Goal: Information Seeking & Learning: Learn about a topic

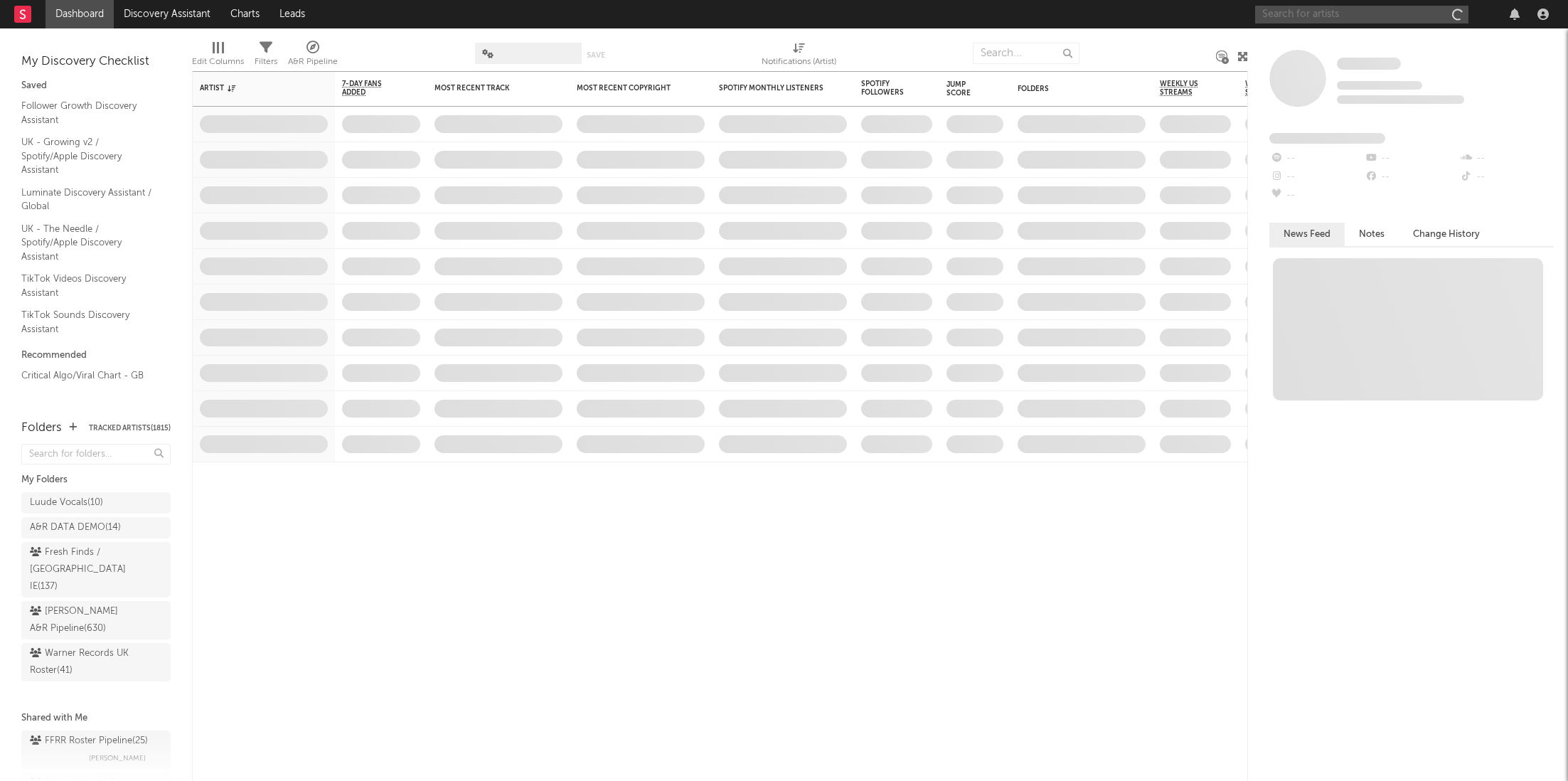
click at [1352, 10] on input "text" at bounding box center [1361, 15] width 213 height 18
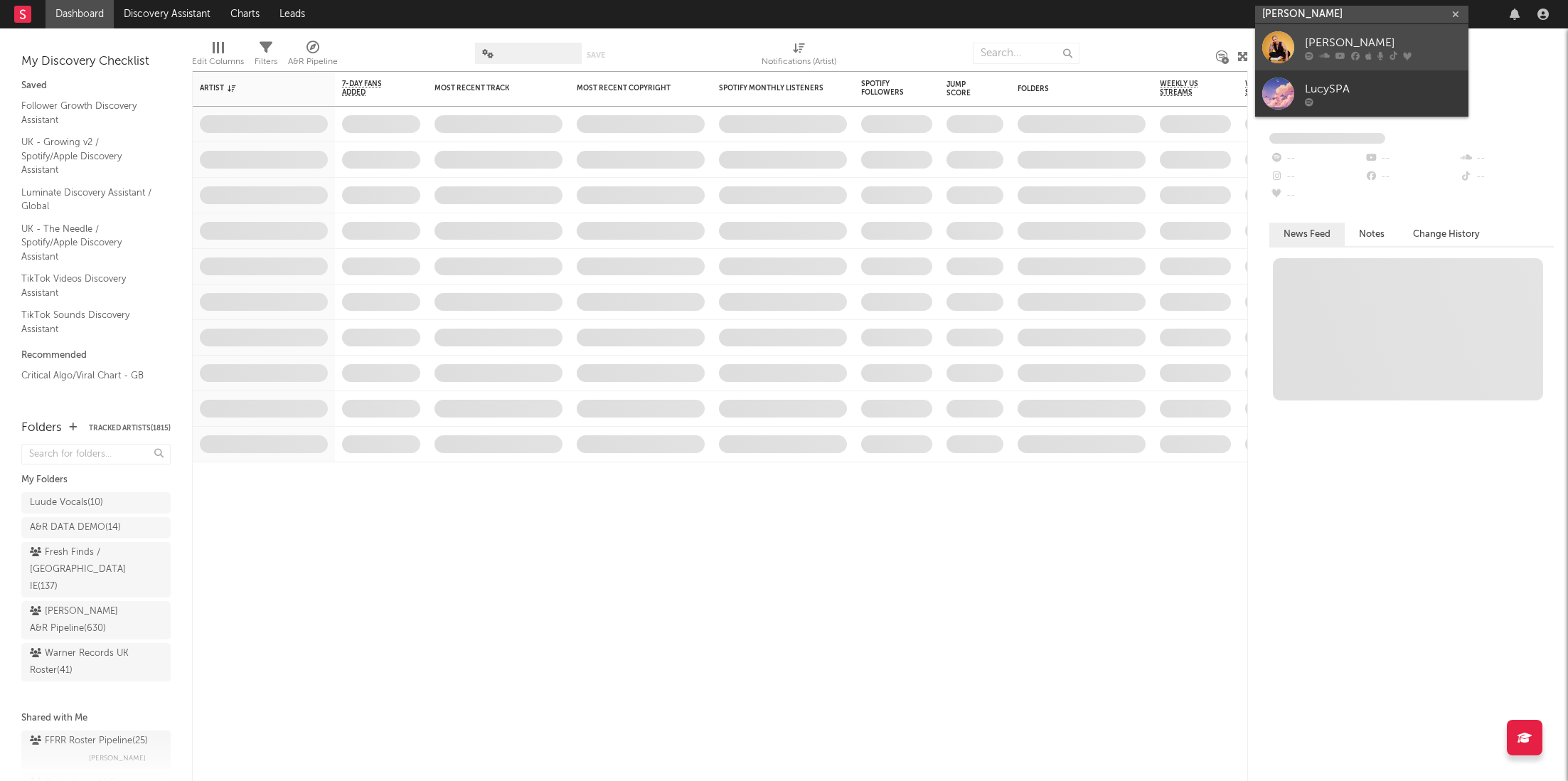
type input "[PERSON_NAME]"
click at [1358, 51] on div at bounding box center [1383, 55] width 156 height 8
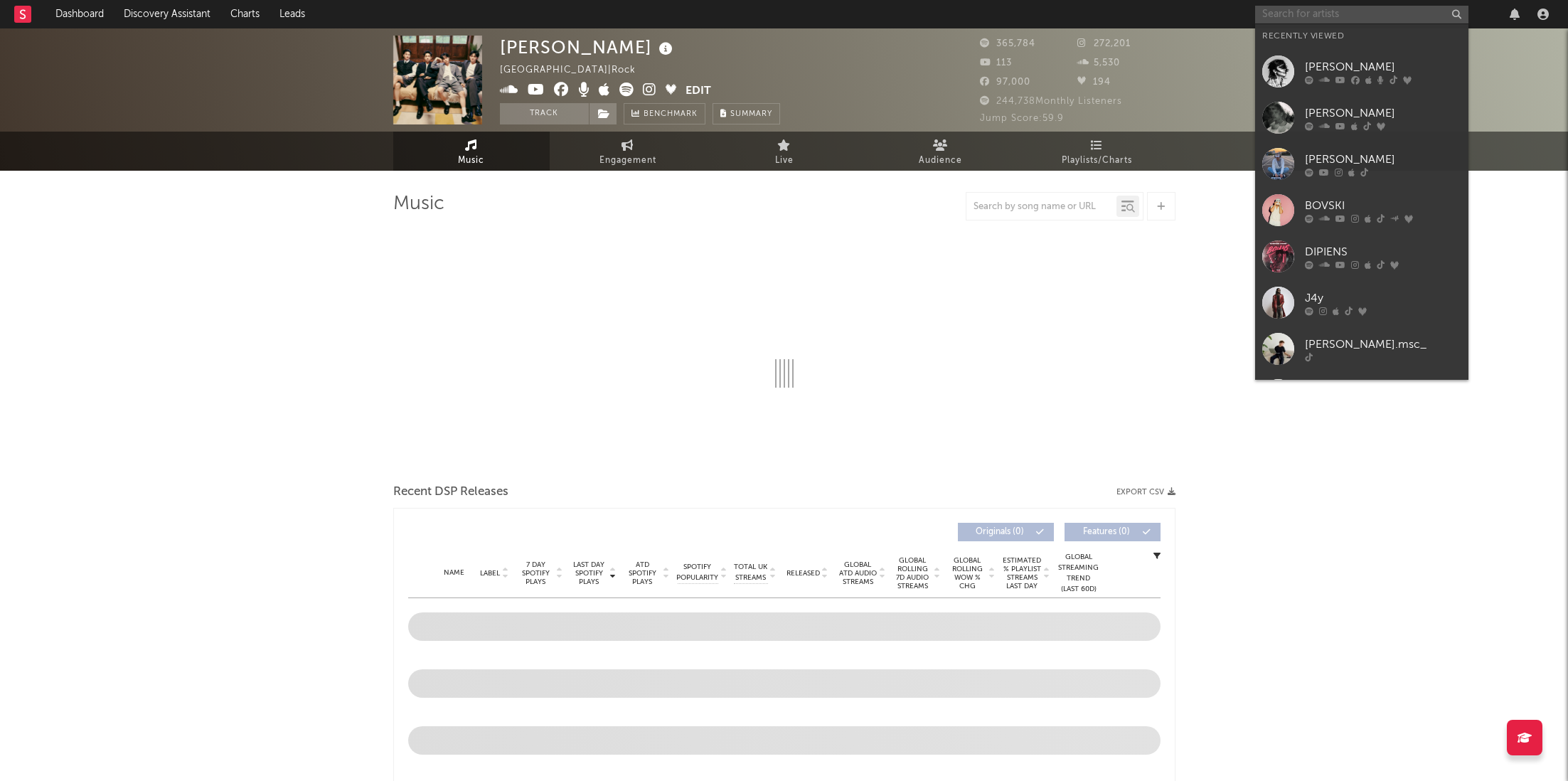
click at [1287, 6] on input "text" at bounding box center [1361, 15] width 213 height 18
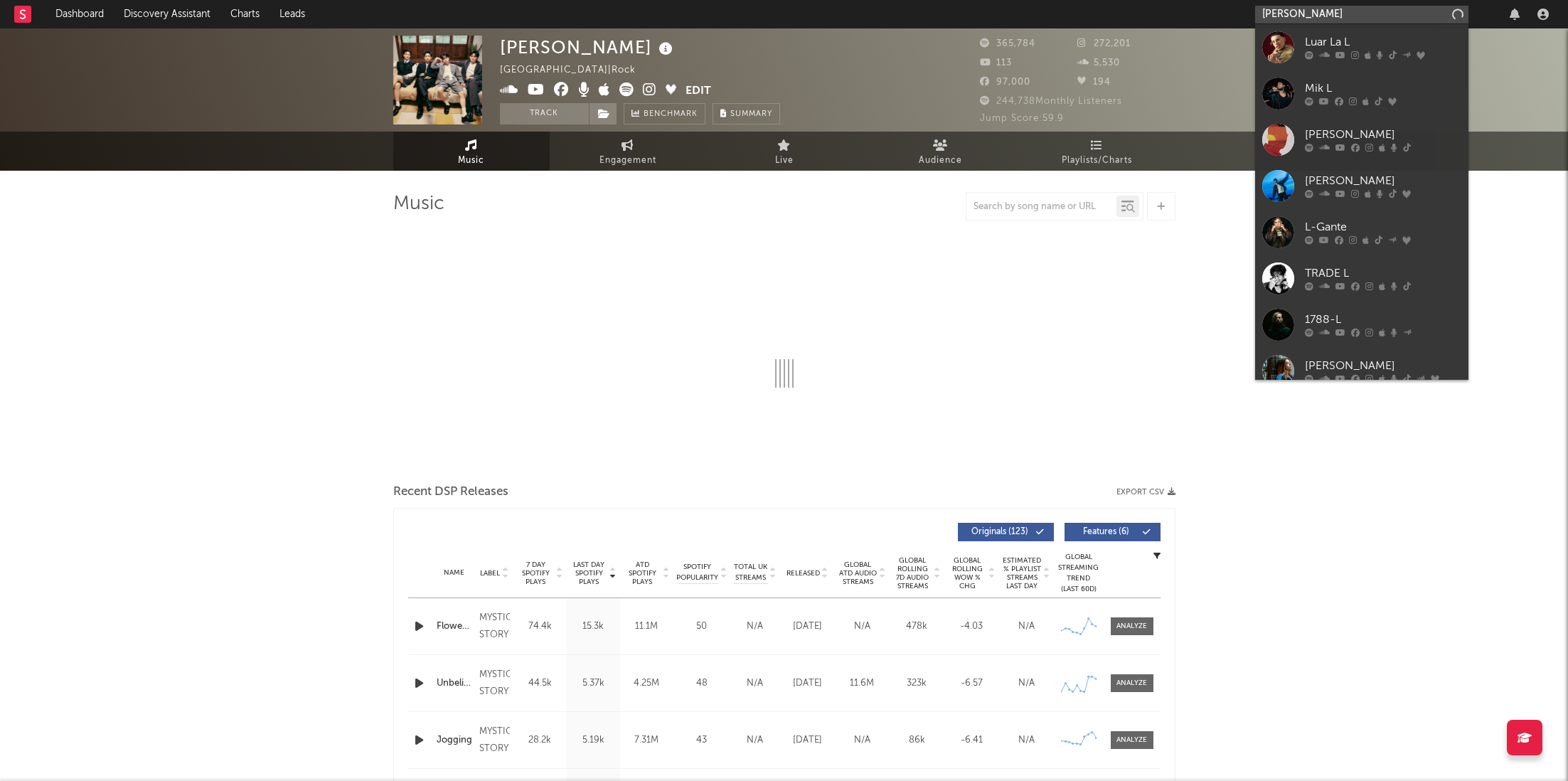
type input "[PERSON_NAME]"
select select "6m"
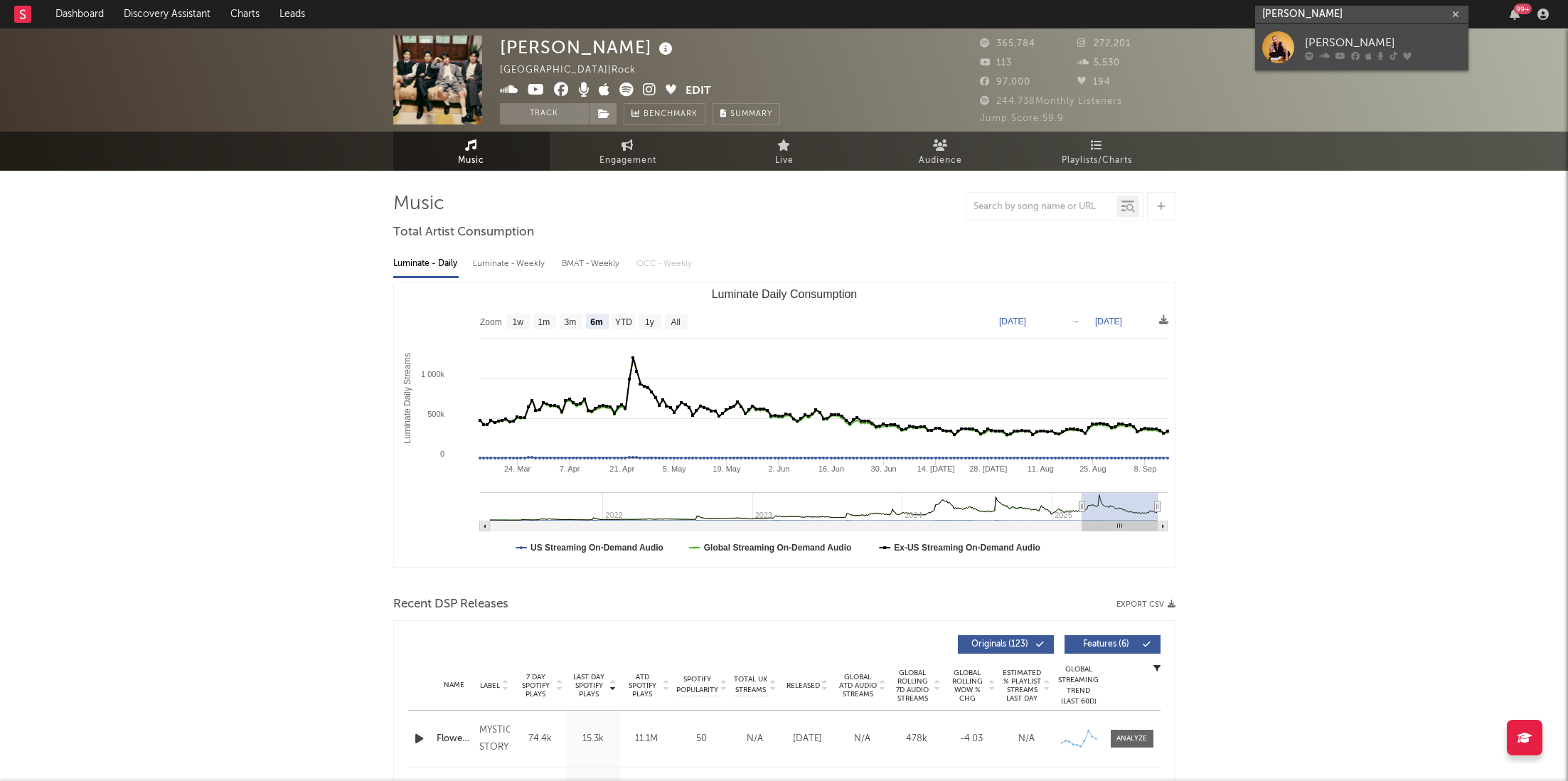
type input "[PERSON_NAME]"
click at [1337, 51] on icon at bounding box center [1340, 55] width 10 height 8
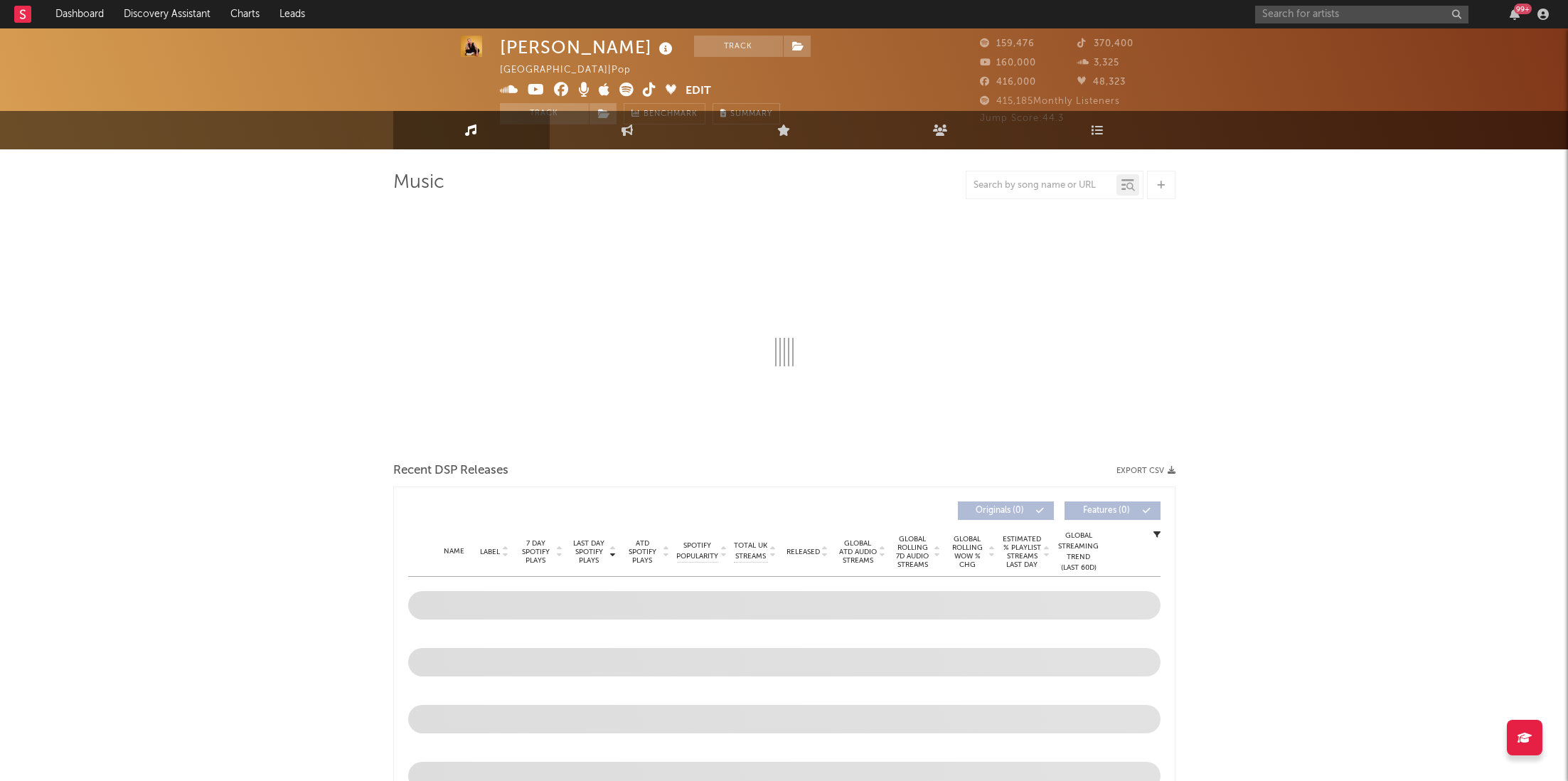
scroll to position [60, 0]
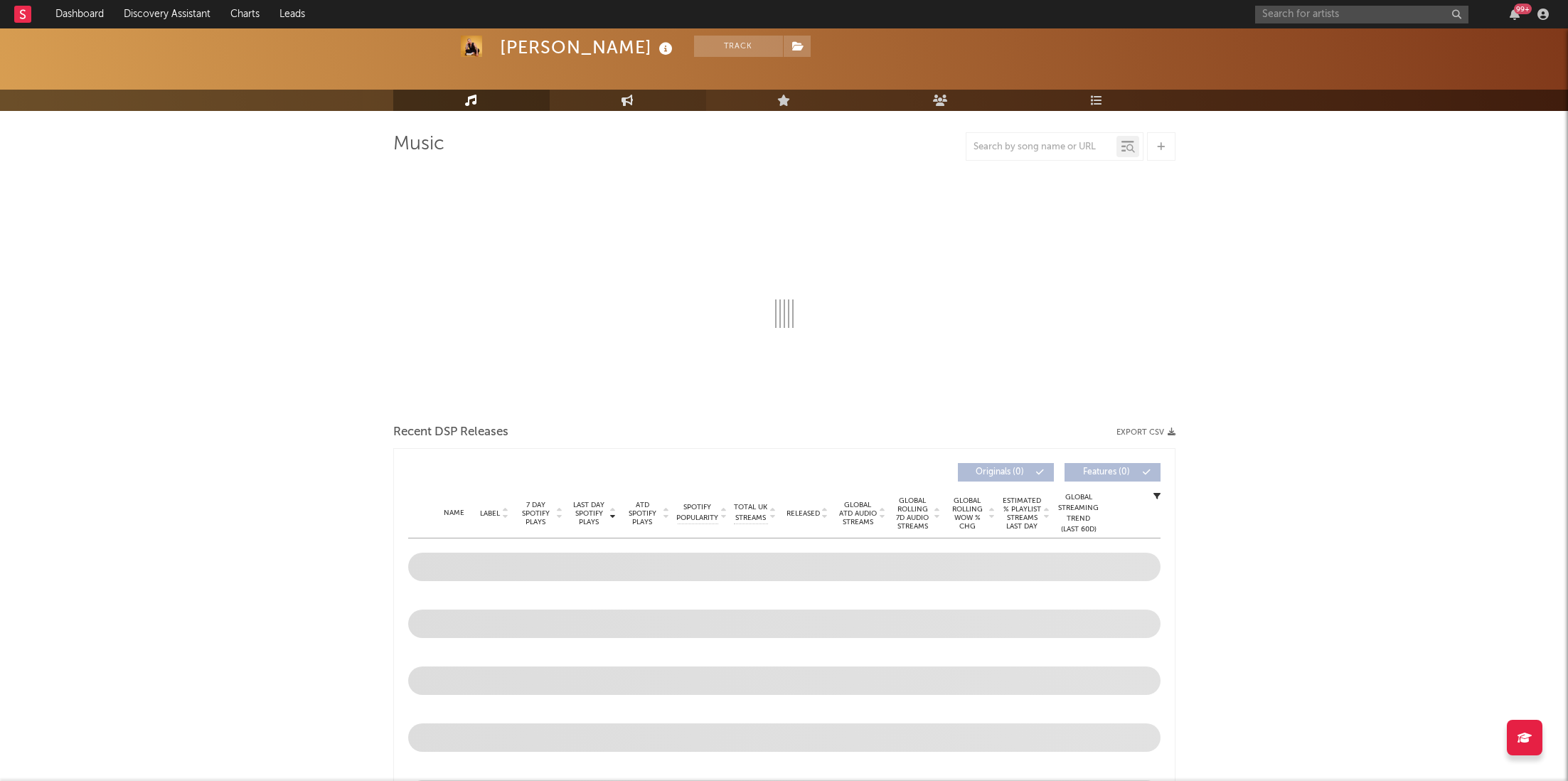
click at [618, 96] on link "Engagement" at bounding box center [628, 100] width 156 height 22
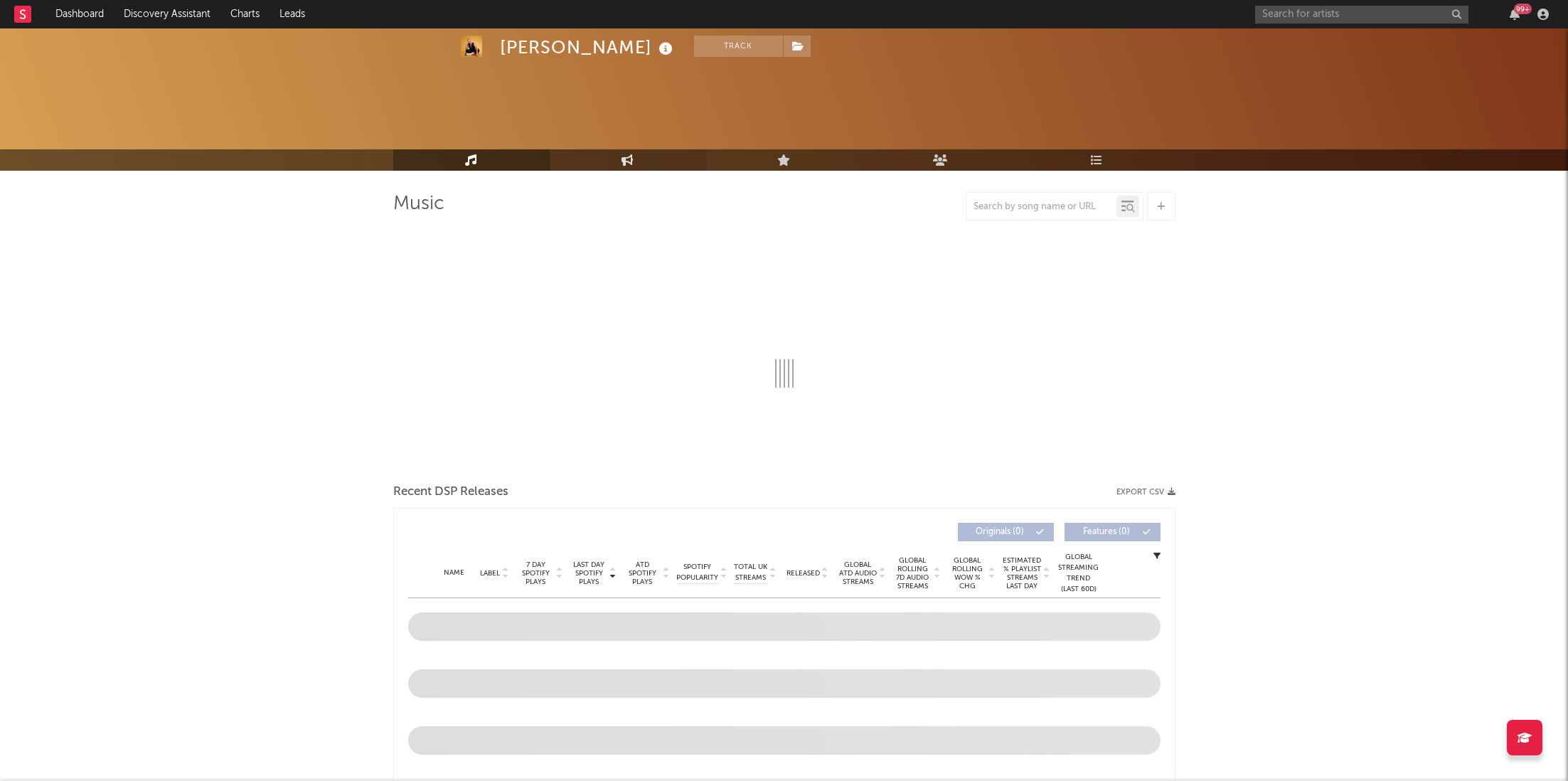
select select "1w"
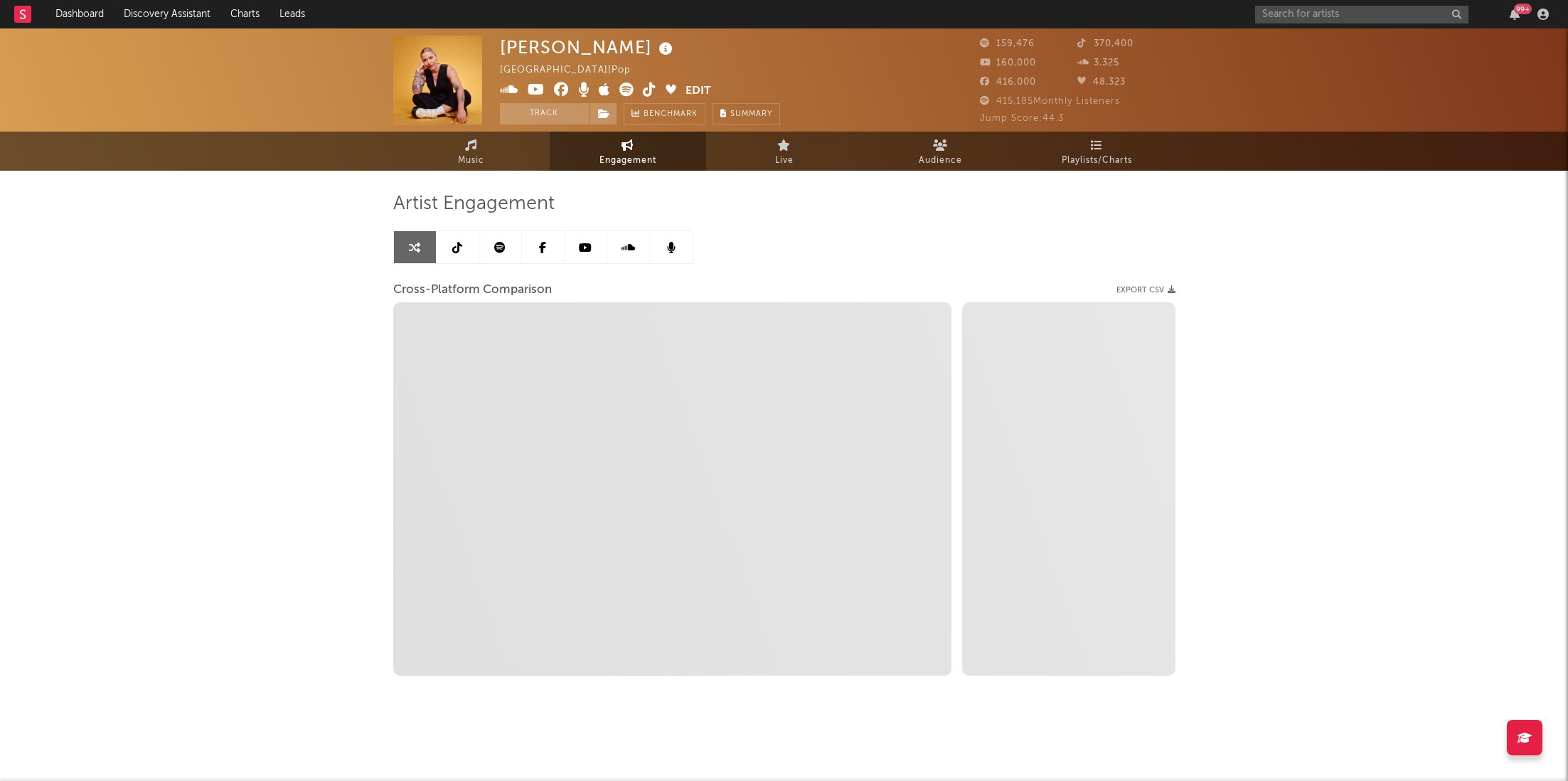
select select "1m"
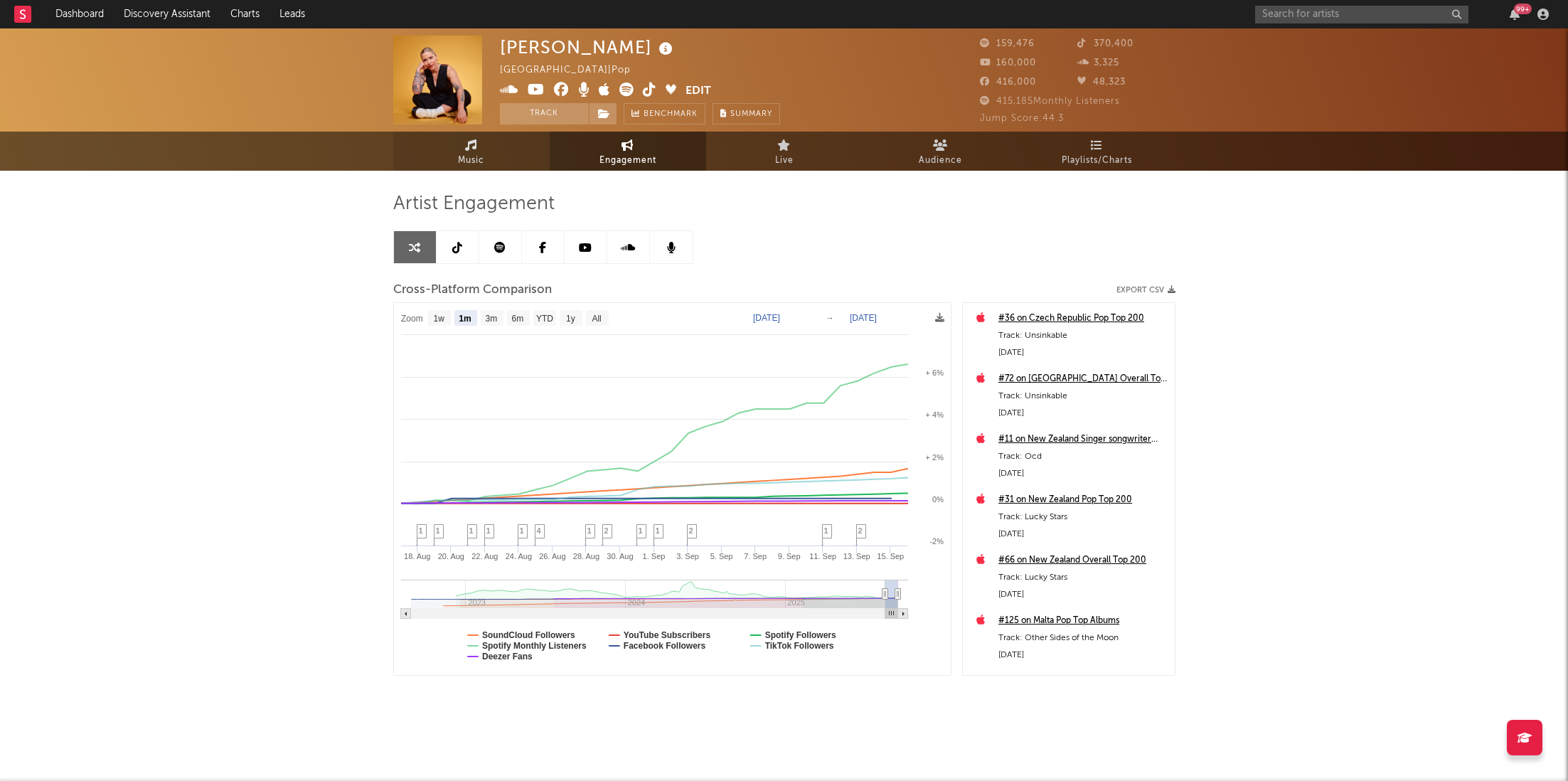
click at [443, 161] on link "Music" at bounding box center [472, 151] width 156 height 39
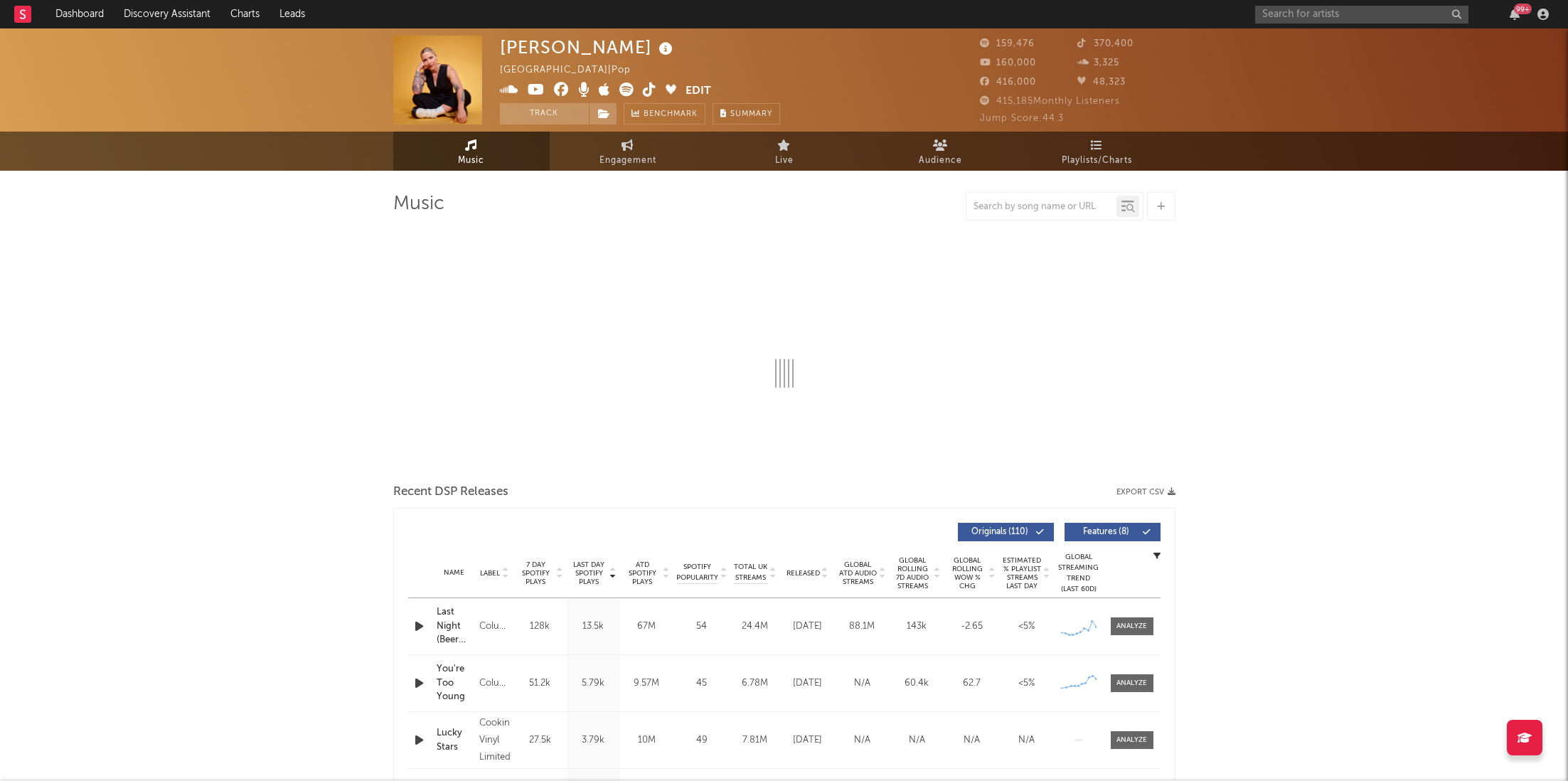
select select "6m"
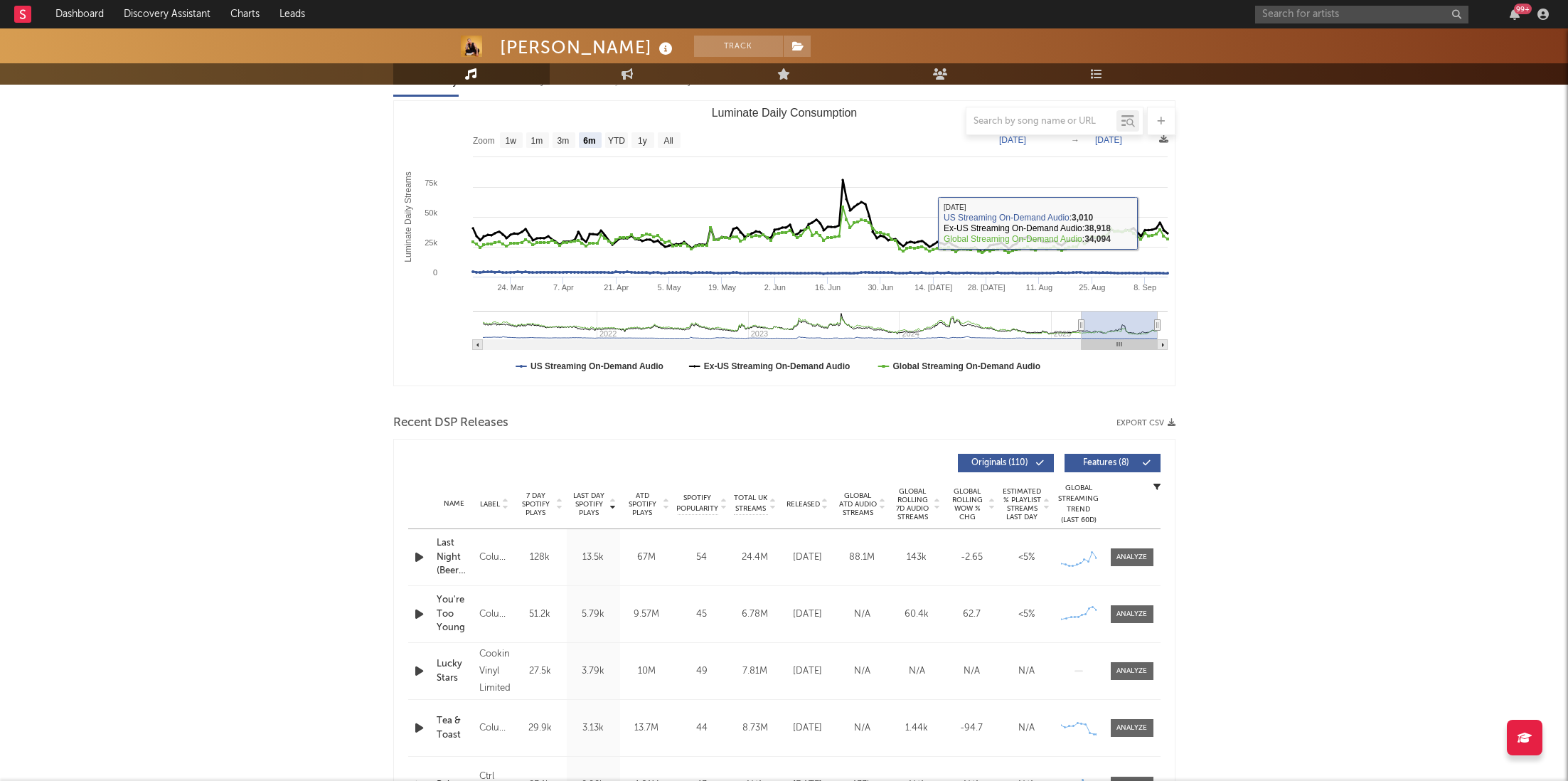
scroll to position [211, 0]
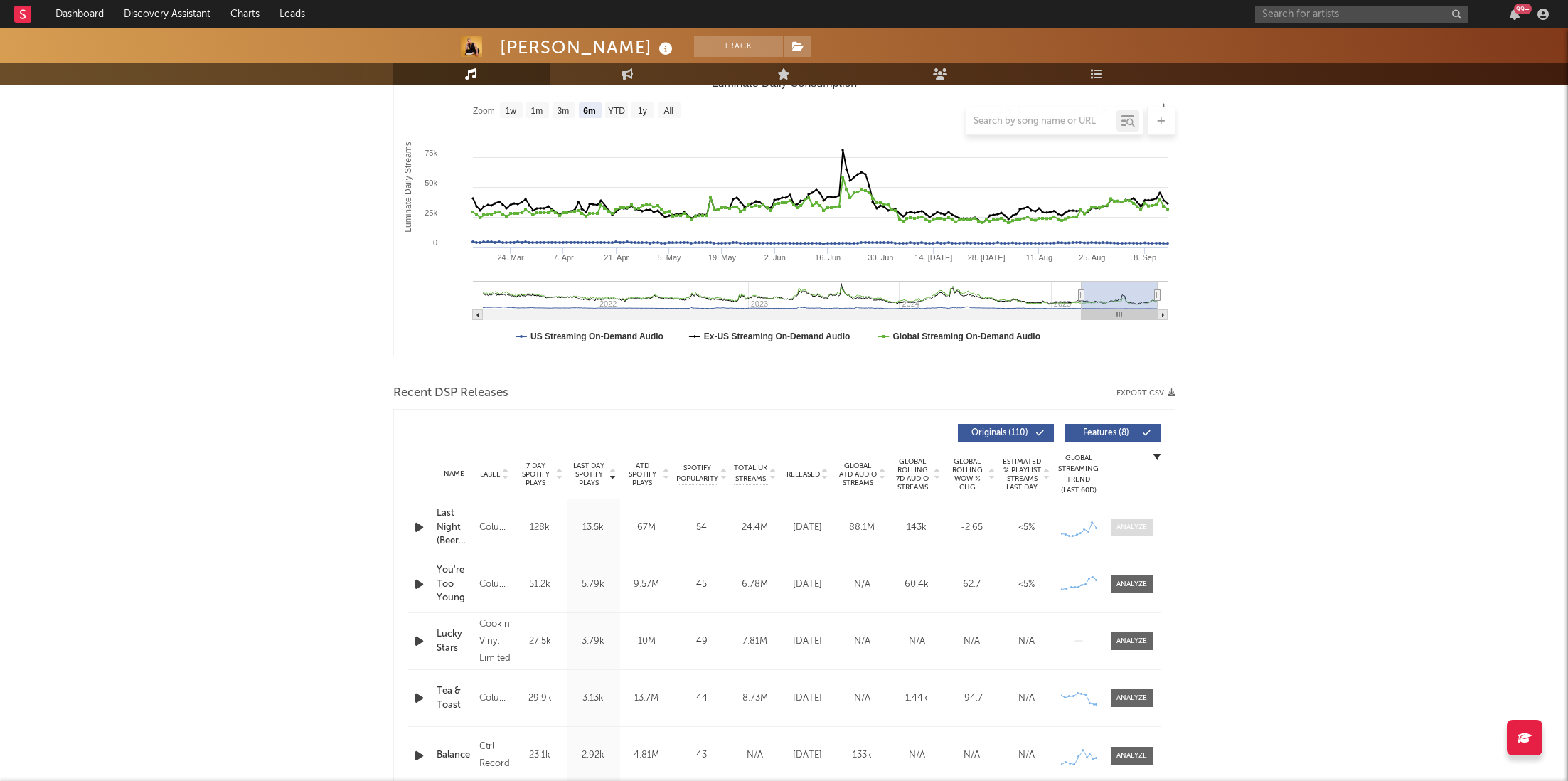
click at [1147, 523] on div at bounding box center [1132, 528] width 31 height 10
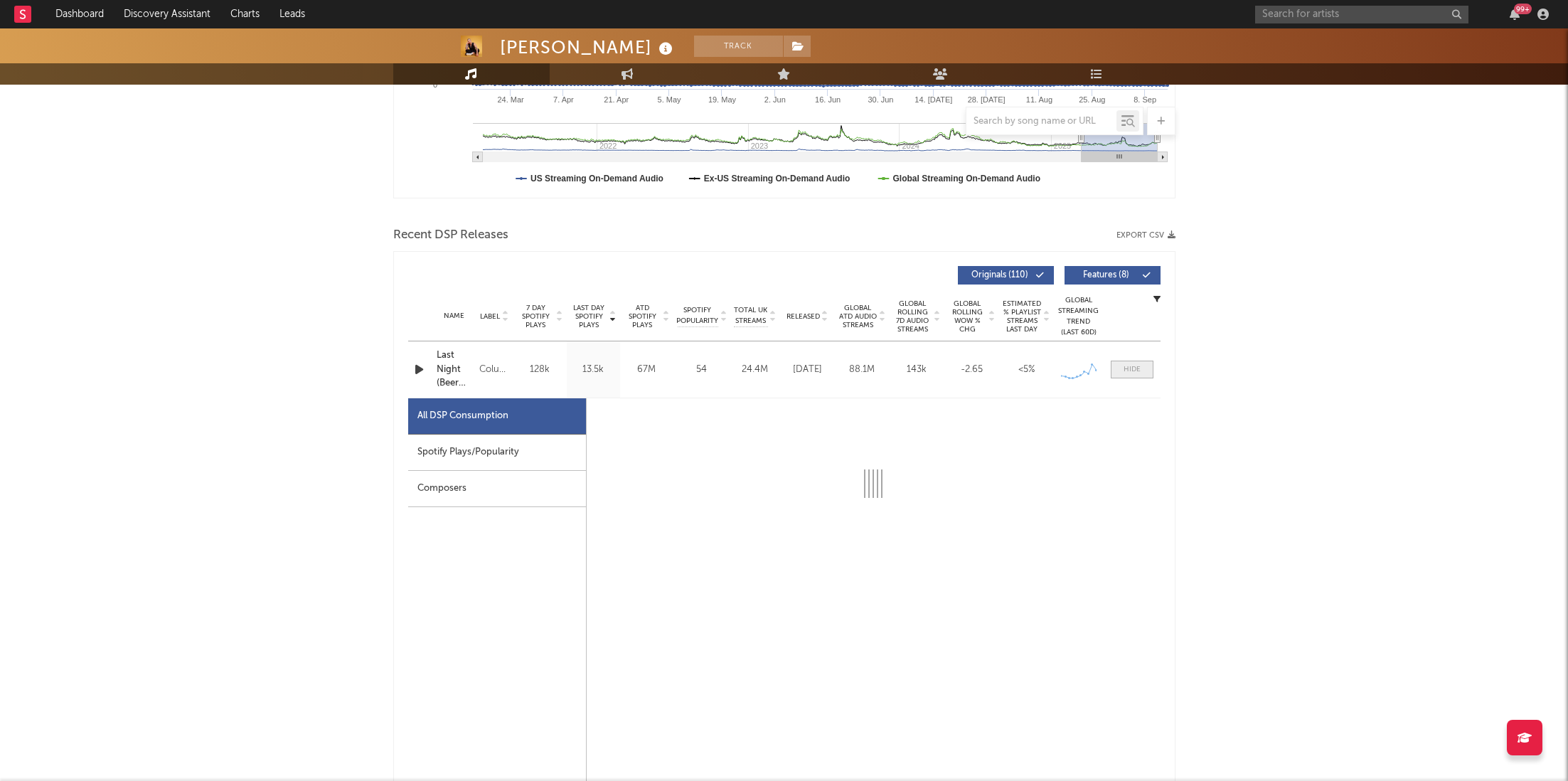
scroll to position [371, 0]
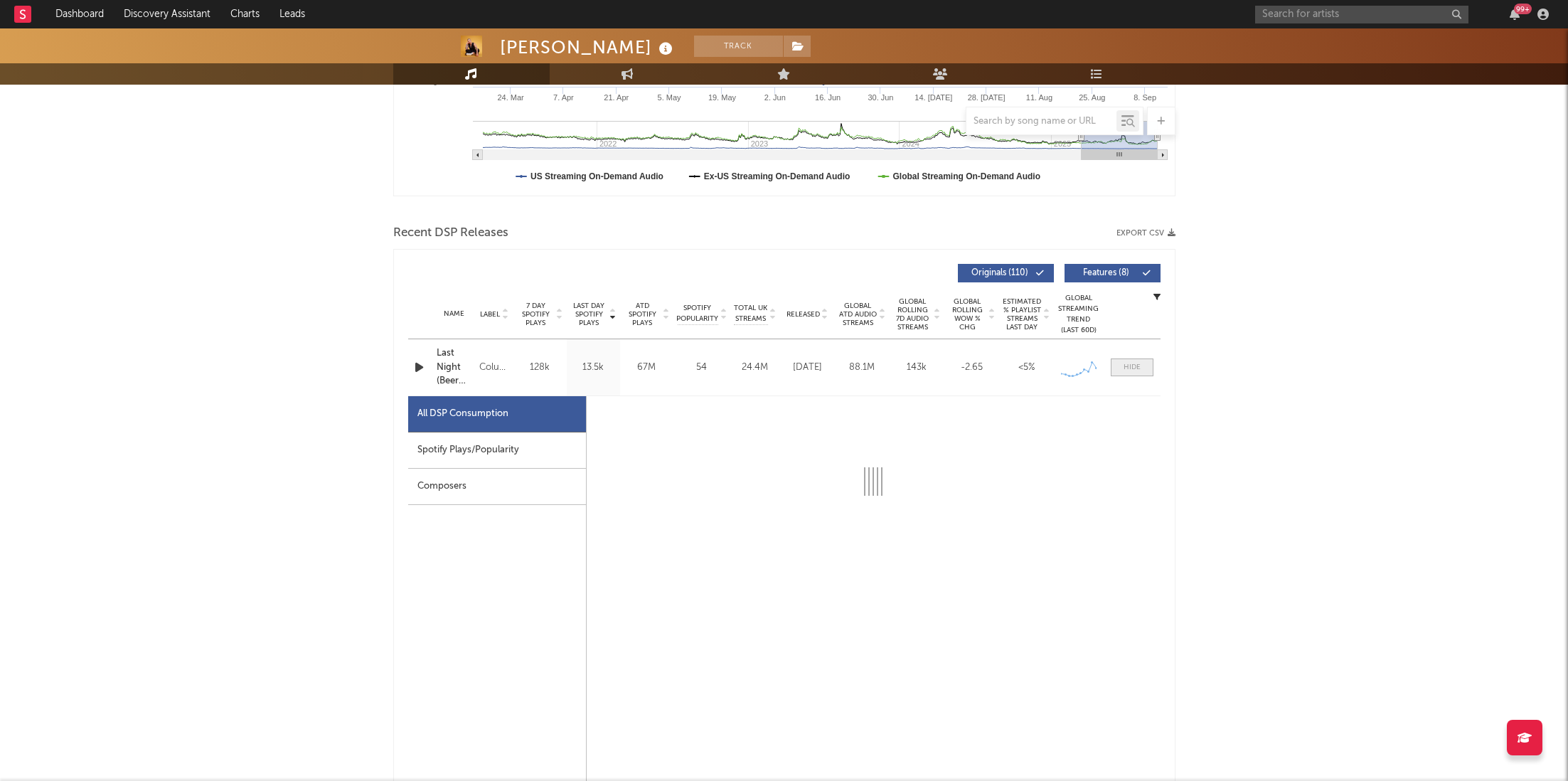
select select "6m"
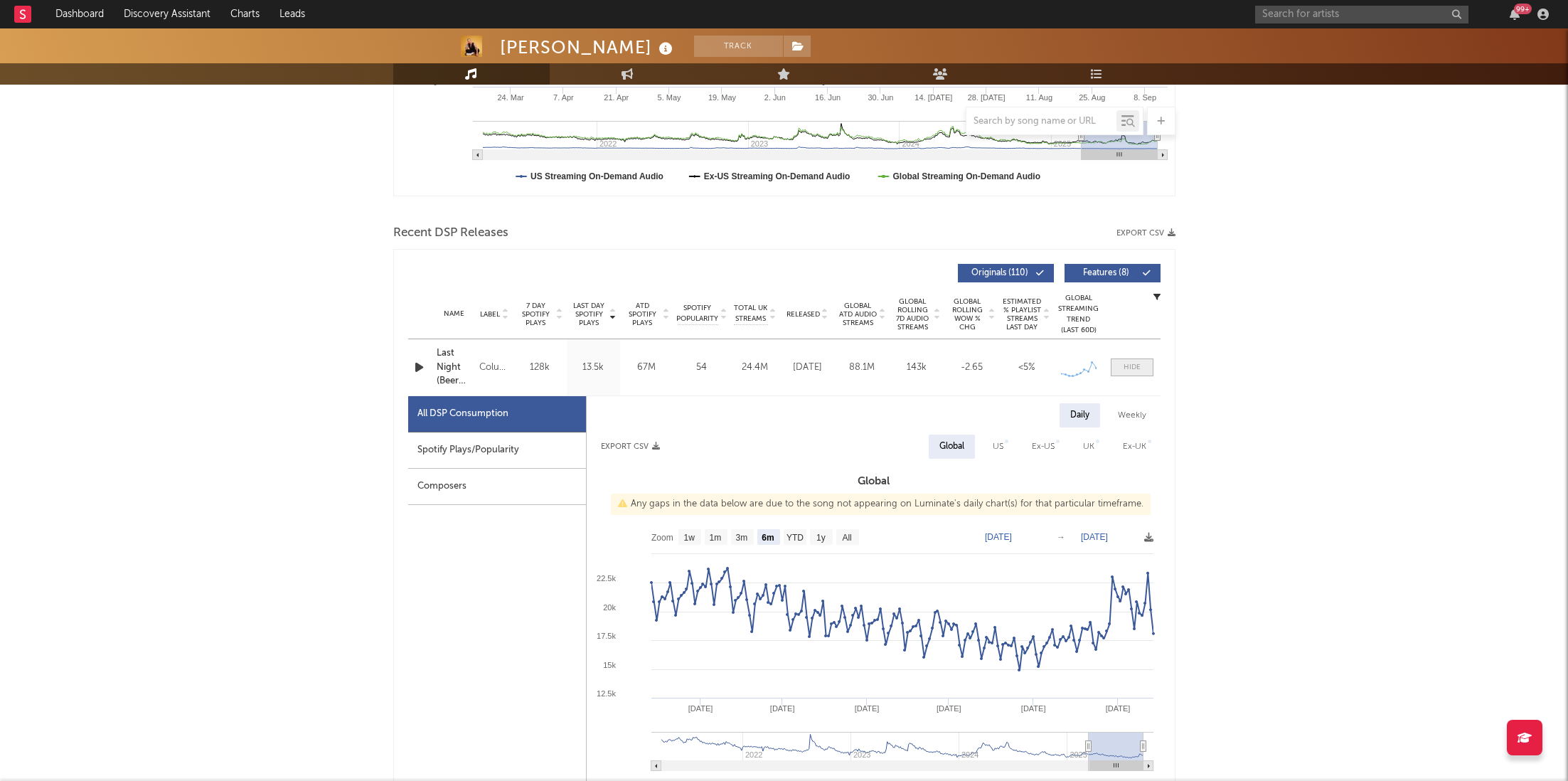
click at [1126, 365] on div at bounding box center [1132, 368] width 17 height 10
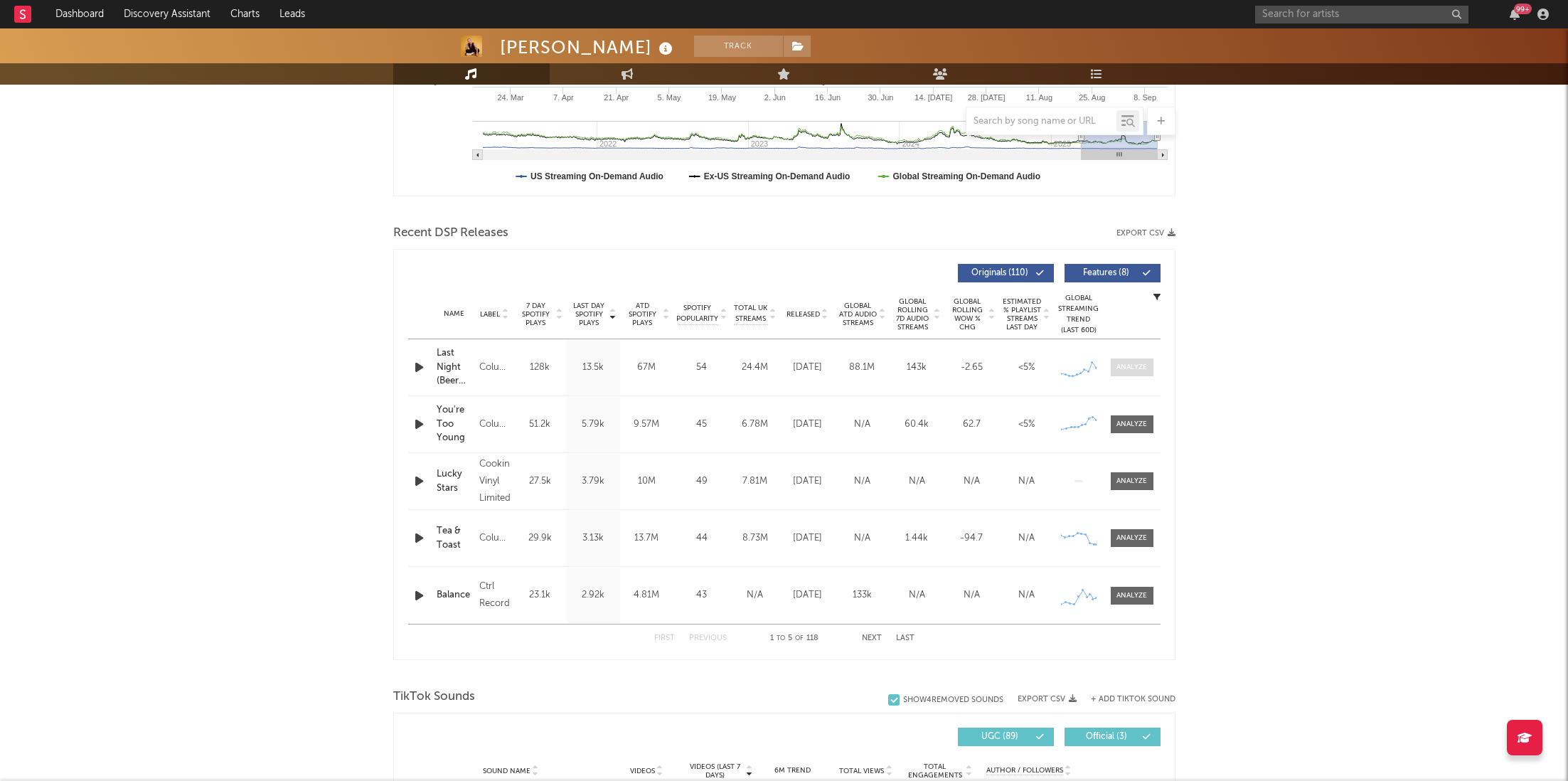
scroll to position [565, 0]
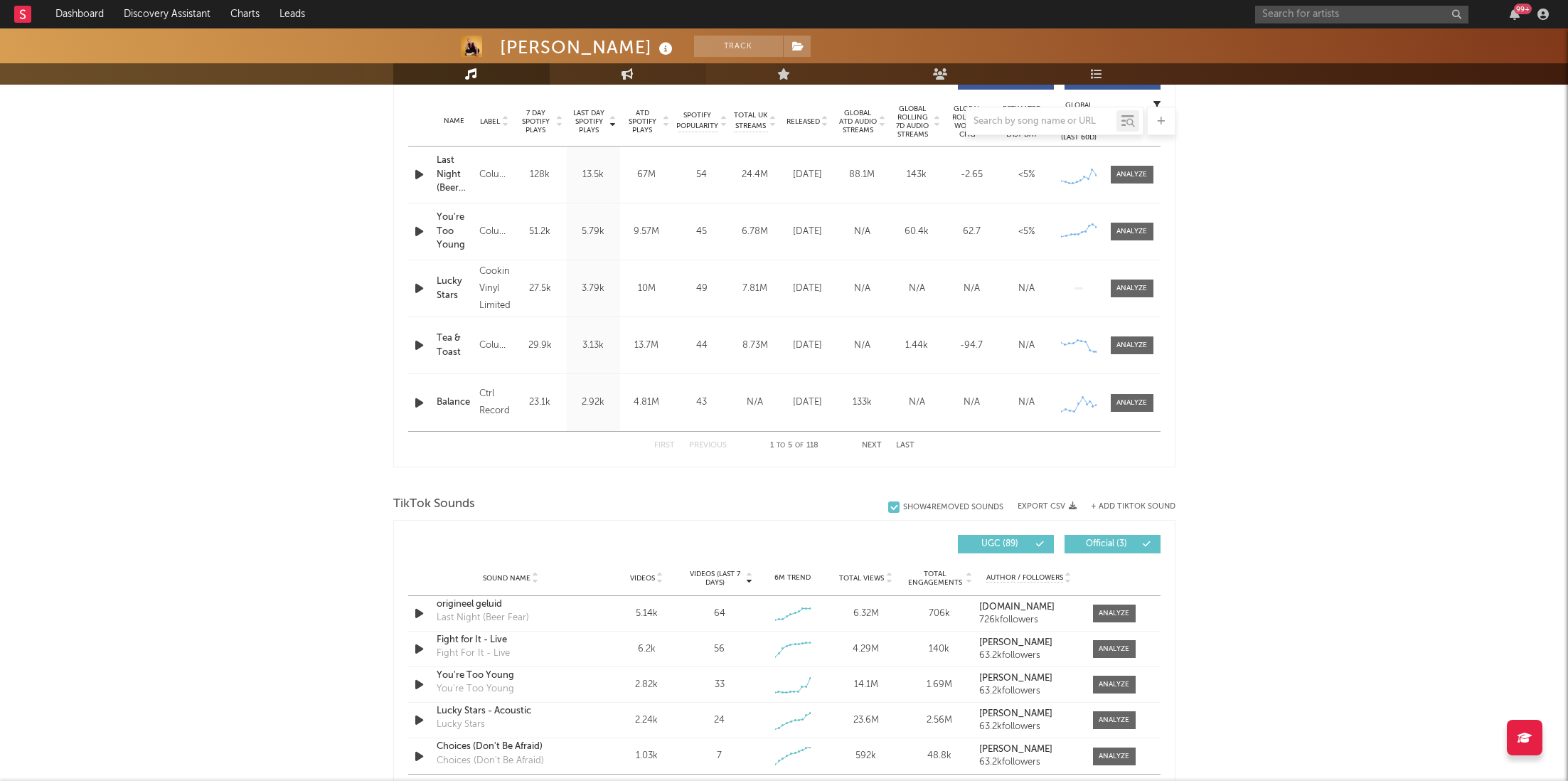
click at [615, 79] on link "Engagement" at bounding box center [628, 74] width 156 height 22
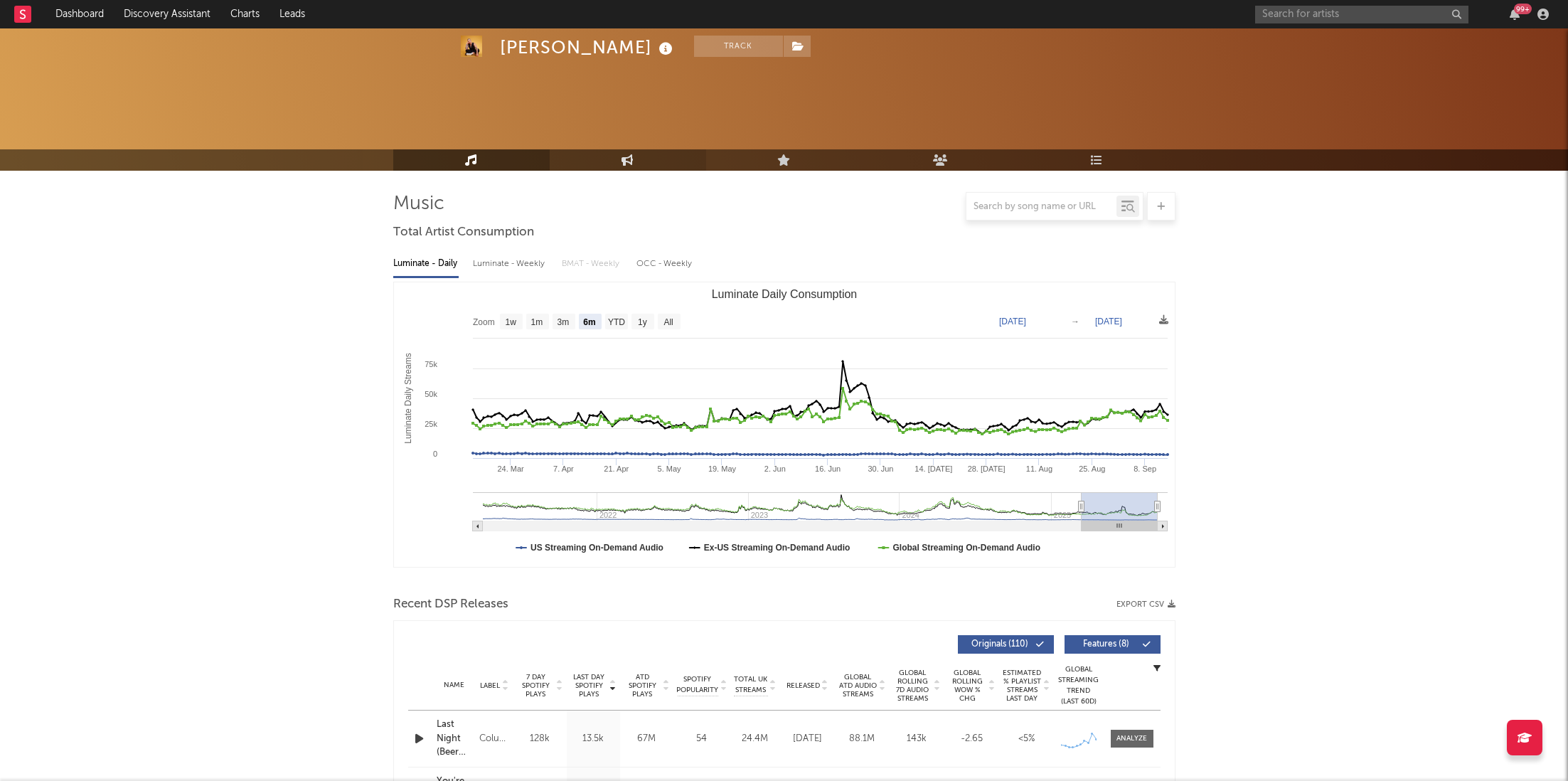
select select "1w"
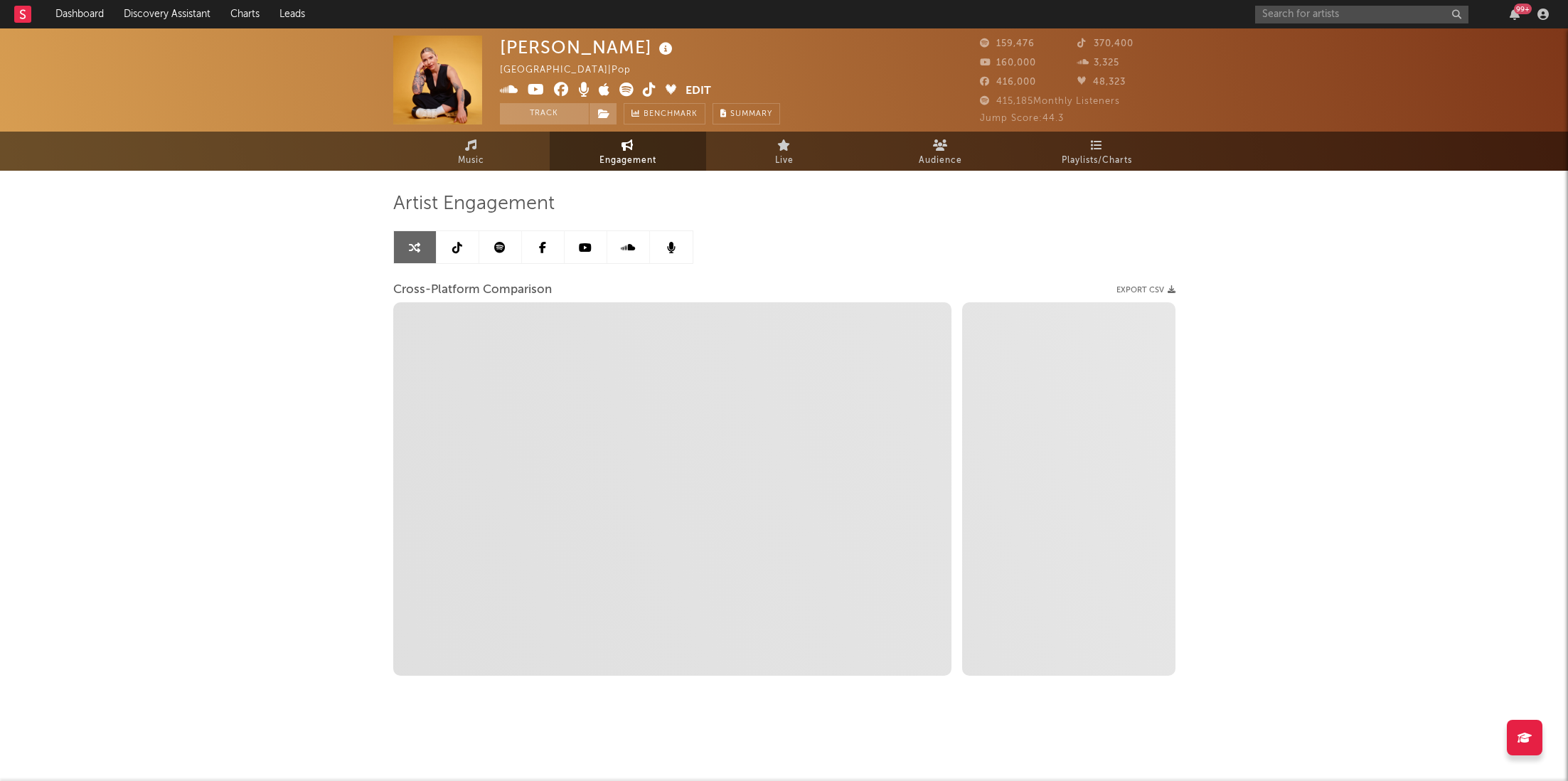
select select "1m"
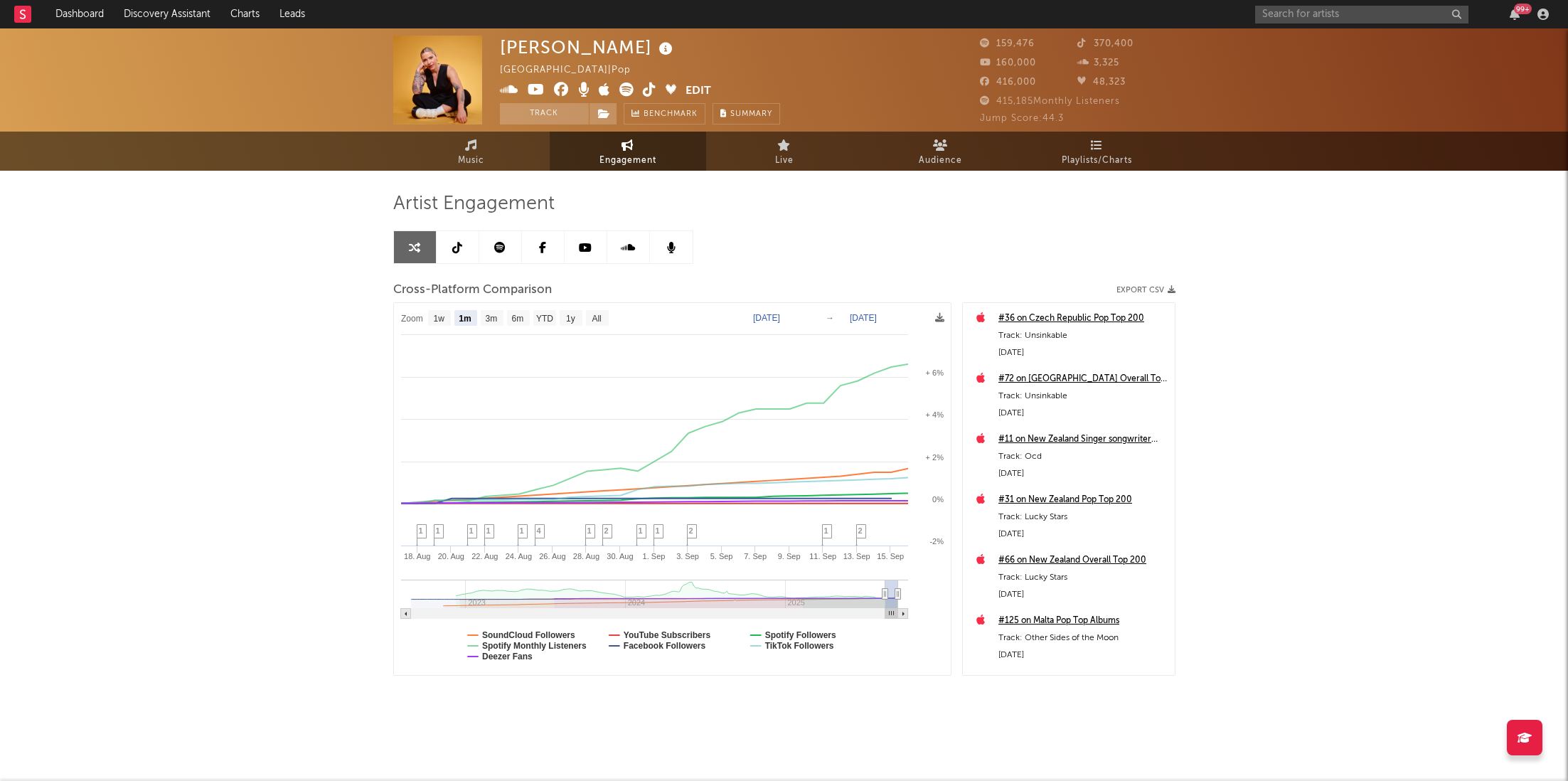
click at [648, 88] on icon at bounding box center [650, 89] width 13 height 14
